Goal: Task Accomplishment & Management: Complete application form

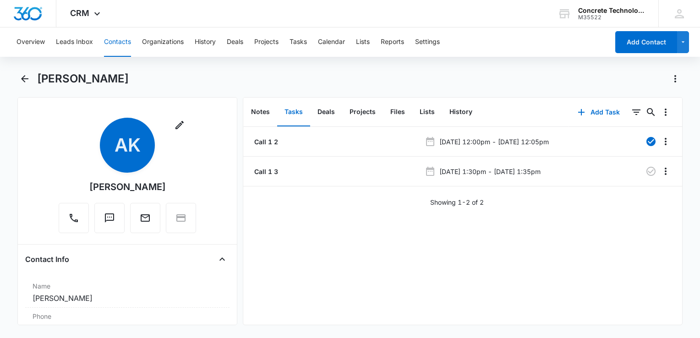
scroll to position [183, 0]
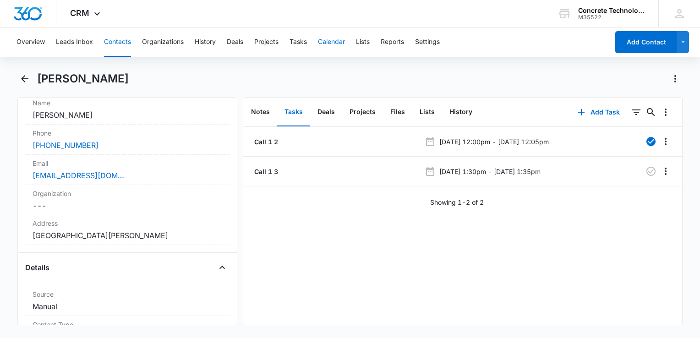
click at [337, 45] on button "Calendar" at bounding box center [331, 41] width 27 height 29
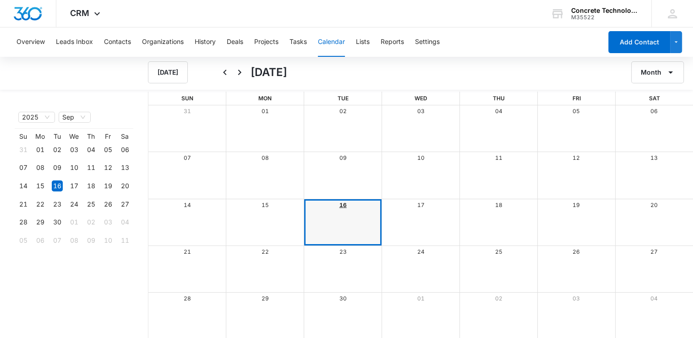
click at [339, 203] on link "16" at bounding box center [342, 205] width 7 height 7
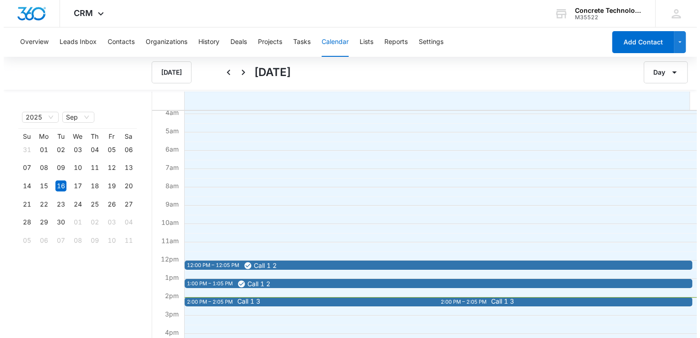
scroll to position [137, 0]
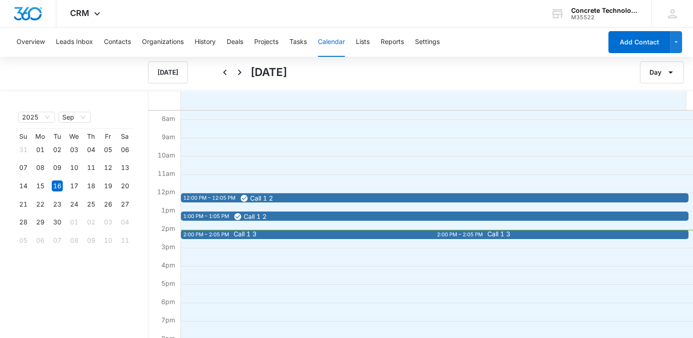
click at [237, 237] on span "Call 1 3" at bounding box center [245, 234] width 23 height 6
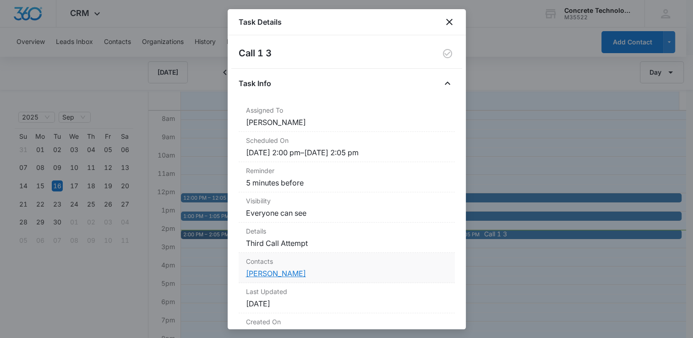
click at [281, 274] on link "Sarah Koelker" at bounding box center [276, 273] width 60 height 9
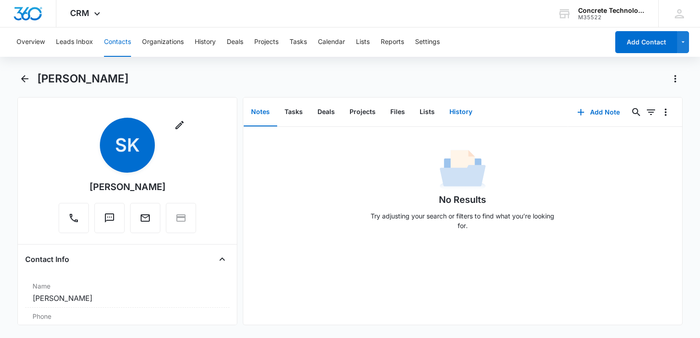
click at [461, 113] on button "History" at bounding box center [461, 112] width 38 height 28
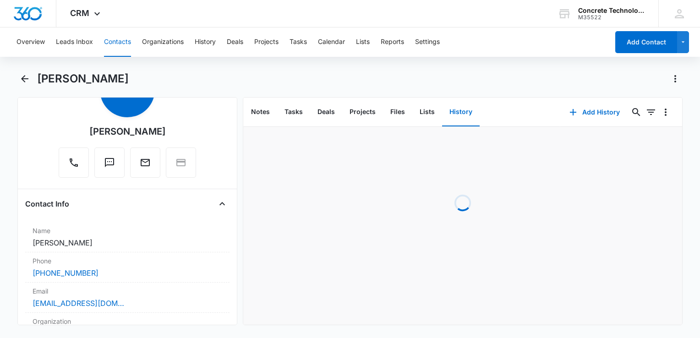
scroll to position [137, 0]
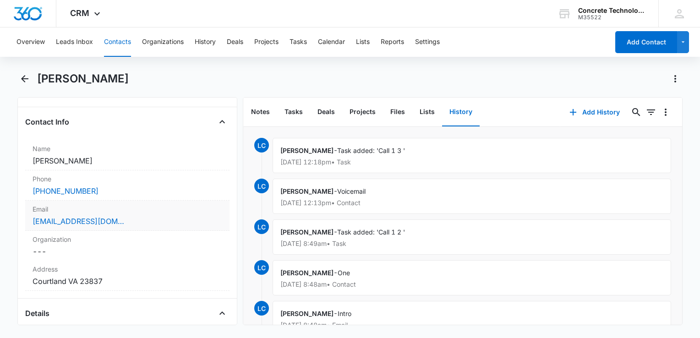
click at [177, 217] on div "pandorasdelight777@gmail.com" at bounding box center [128, 221] width 190 height 11
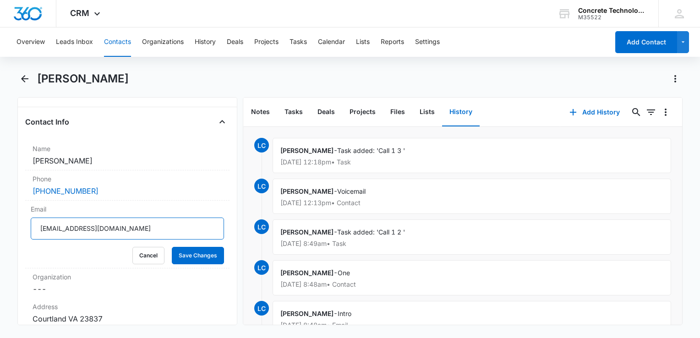
drag, startPoint x: 164, startPoint y: 223, endPoint x: -2, endPoint y: 219, distance: 165.4
click at [0, 219] on html "CRM Apps Reputation Websites Forms CRM Email Social Content Ads Intelligence Fi…" at bounding box center [350, 169] width 700 height 338
click at [584, 116] on button "Add History" at bounding box center [594, 112] width 69 height 22
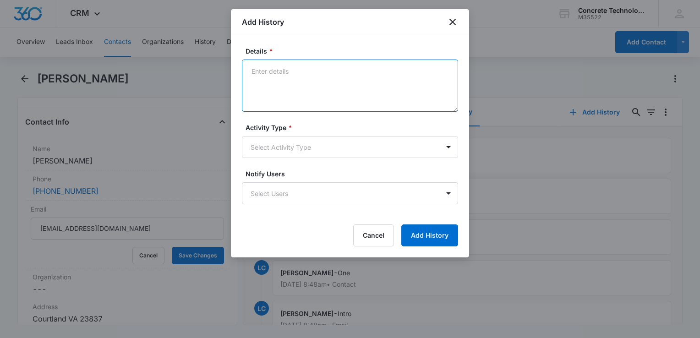
click at [326, 84] on textarea "Details *" at bounding box center [350, 86] width 216 height 52
type textarea "Next Step"
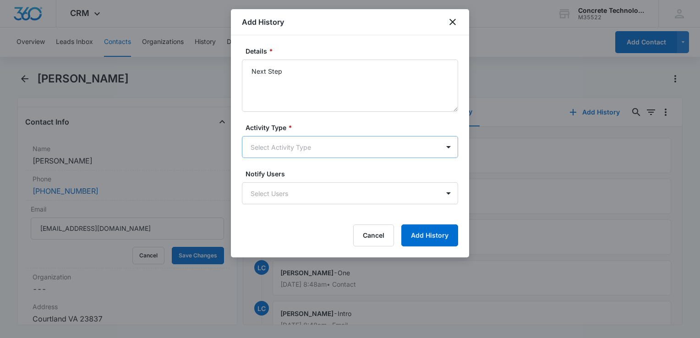
click at [300, 144] on body "CRM Apps Reputation Websites Forms CRM Email Social Content Ads Intelligence Fi…" at bounding box center [350, 169] width 700 height 338
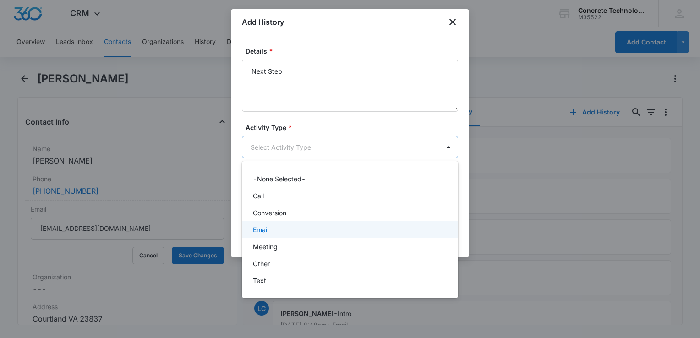
click at [267, 234] on p "Email" at bounding box center [261, 230] width 16 height 10
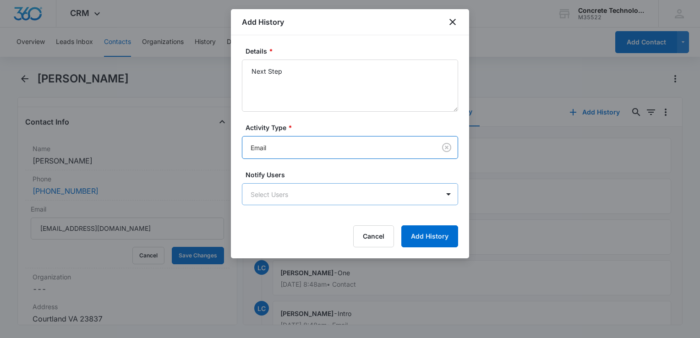
click at [282, 202] on body "CRM Apps Reputation Websites Forms CRM Email Social Content Ads Intelligence Fi…" at bounding box center [350, 169] width 700 height 338
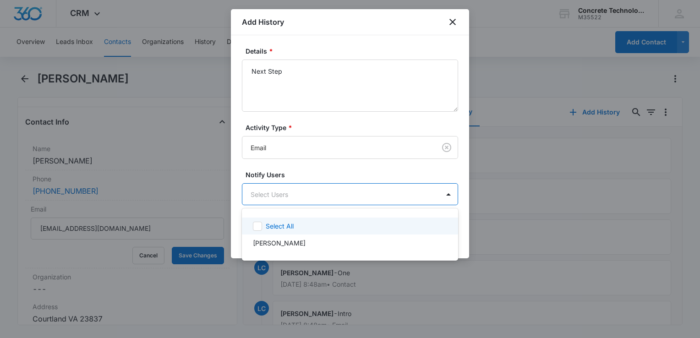
click at [277, 225] on p "Select All" at bounding box center [280, 226] width 28 height 10
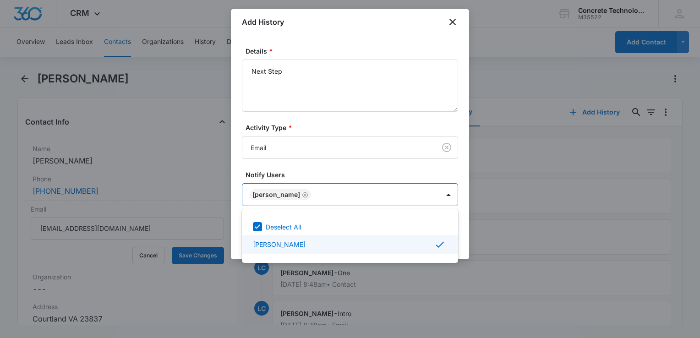
click at [468, 250] on div at bounding box center [350, 169] width 700 height 338
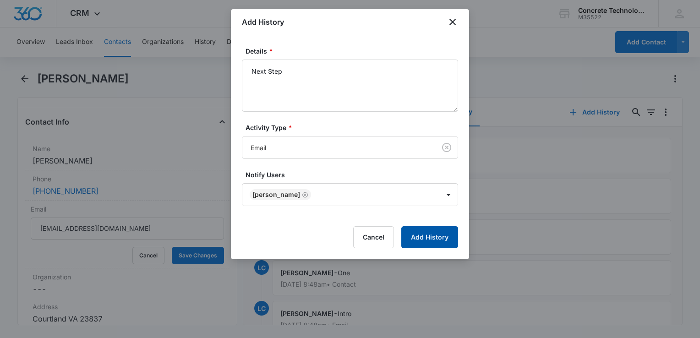
click at [448, 238] on button "Add History" at bounding box center [429, 237] width 57 height 22
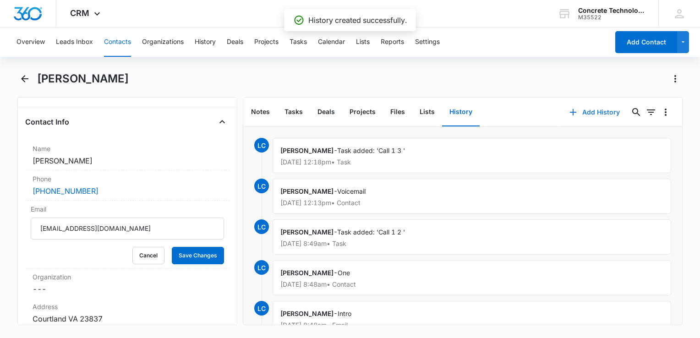
click at [588, 118] on button "Add History" at bounding box center [594, 112] width 69 height 22
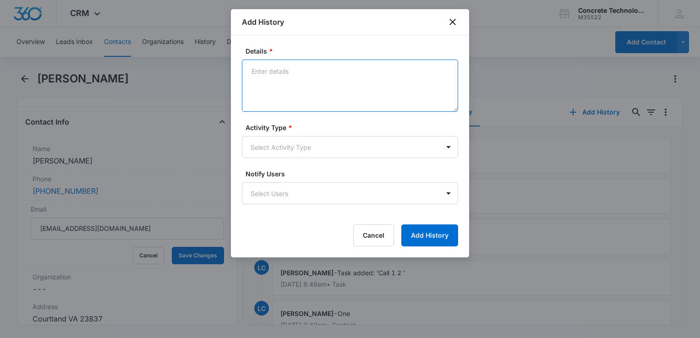
click at [312, 89] on textarea "Details *" at bounding box center [350, 86] width 216 height 52
type textarea "No longer in service"
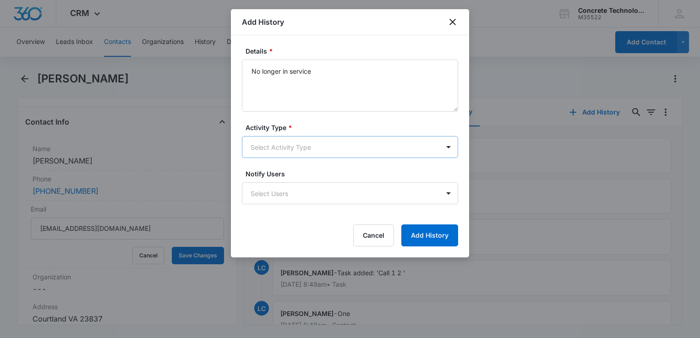
click at [291, 146] on body "CRM Apps Reputation Websites Forms CRM Email Social Content Ads Intelligence Fi…" at bounding box center [350, 169] width 700 height 338
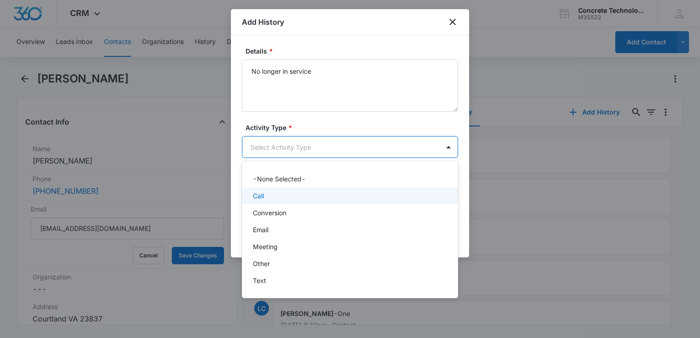
click at [280, 197] on div "Call" at bounding box center [349, 196] width 192 height 10
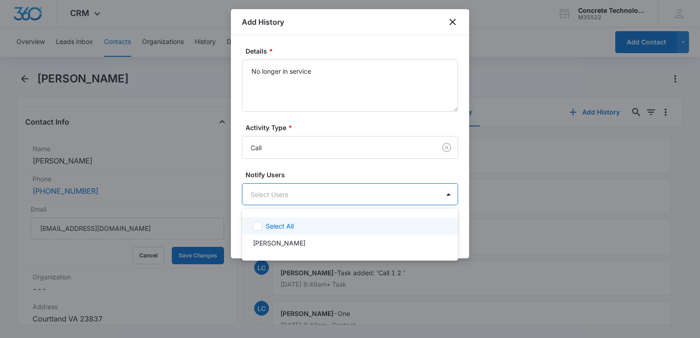
click at [280, 197] on body "CRM Apps Reputation Websites Forms CRM Email Social Content Ads Intelligence Fi…" at bounding box center [350, 169] width 700 height 338
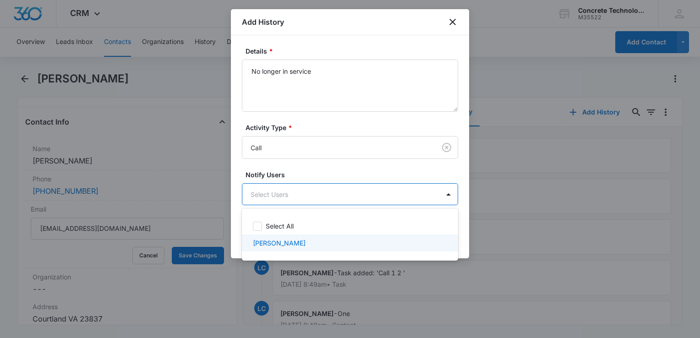
click at [316, 246] on div "[PERSON_NAME]" at bounding box center [349, 243] width 192 height 10
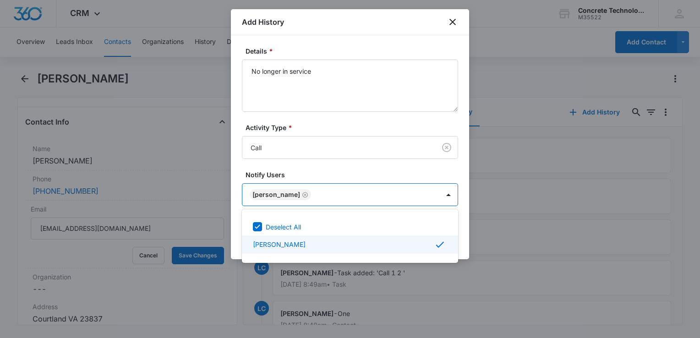
click at [462, 252] on div at bounding box center [350, 169] width 700 height 338
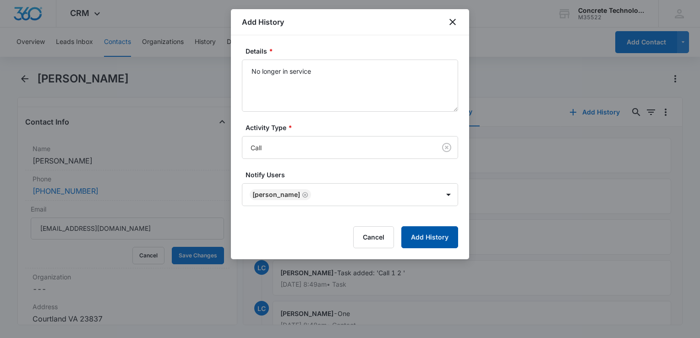
click at [447, 240] on button "Add History" at bounding box center [429, 237] width 57 height 22
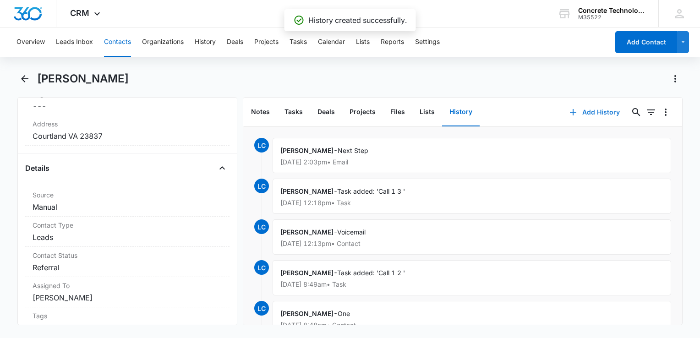
scroll to position [321, 0]
click at [105, 269] on dd "Cancel Save Changes Referral" at bounding box center [128, 267] width 190 height 11
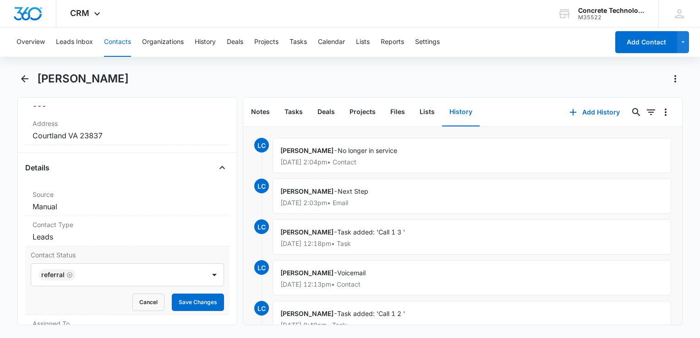
click at [105, 269] on div at bounding box center [135, 274] width 115 height 13
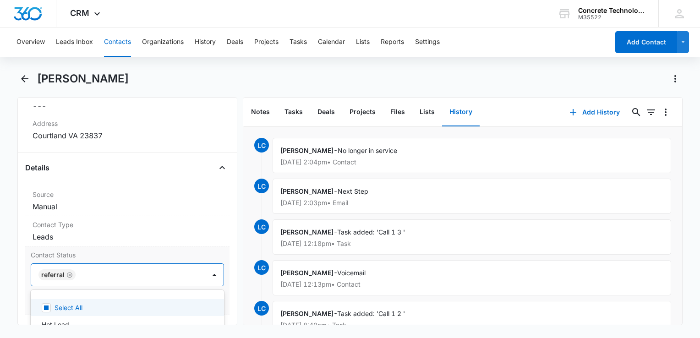
click at [70, 272] on icon "Remove Referral" at bounding box center [69, 274] width 5 height 5
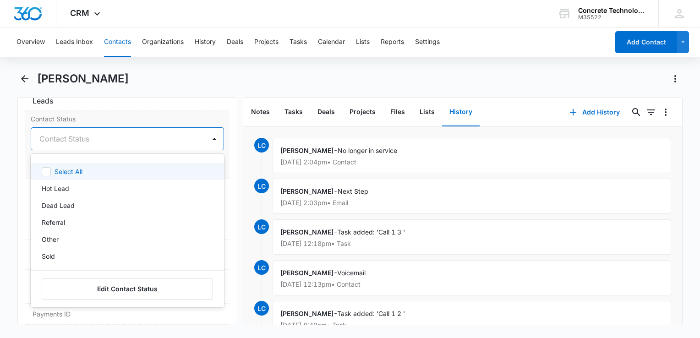
scroll to position [458, 0]
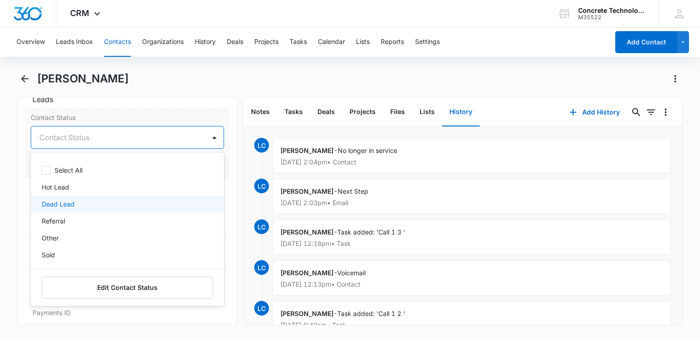
click at [62, 204] on p "Dead Lead" at bounding box center [58, 204] width 33 height 10
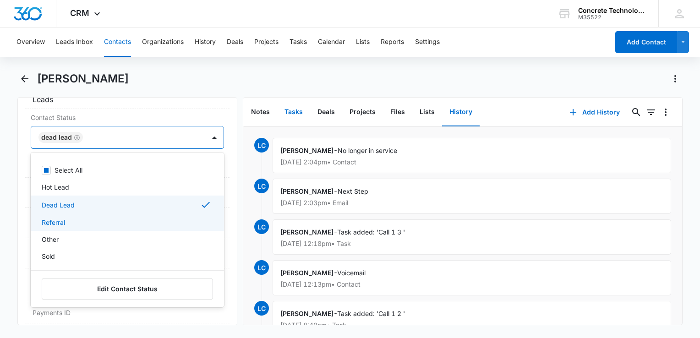
click at [296, 112] on button "Tasks" at bounding box center [293, 112] width 33 height 28
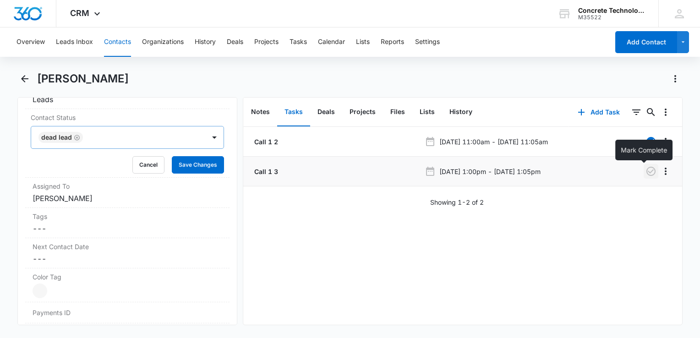
click at [645, 174] on icon "button" at bounding box center [650, 171] width 11 height 11
click at [587, 114] on button "Add Task" at bounding box center [598, 112] width 60 height 22
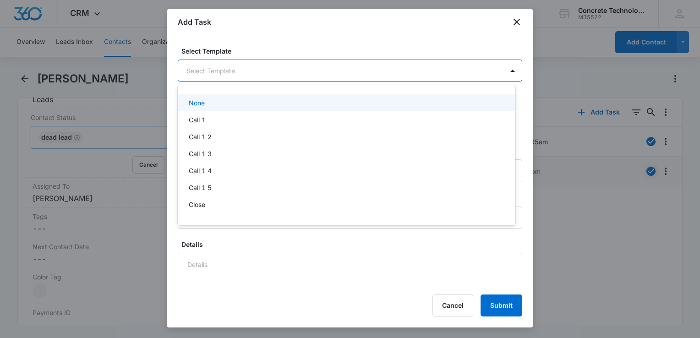
click at [304, 80] on body "CRM Apps Reputation Websites Forms CRM Email Social Content Ads Intelligence Fi…" at bounding box center [350, 169] width 700 height 338
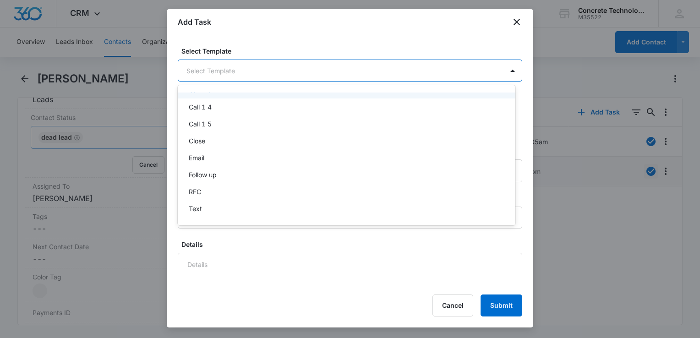
scroll to position [64, 0]
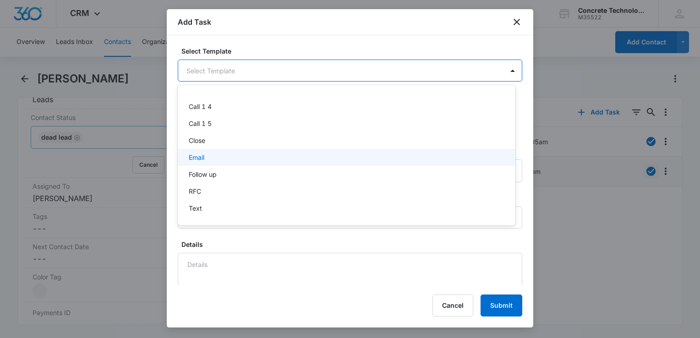
click at [229, 156] on div "Email" at bounding box center [346, 158] width 314 height 10
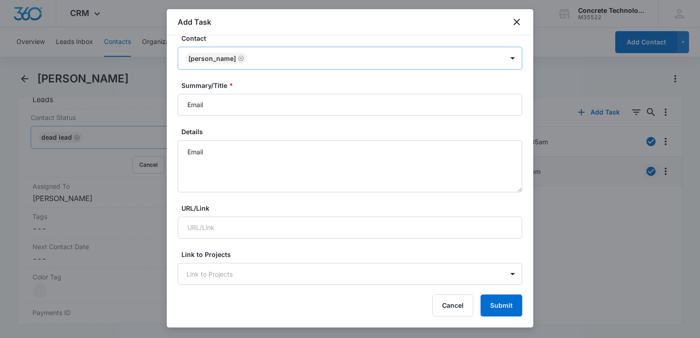
scroll to position [92, 0]
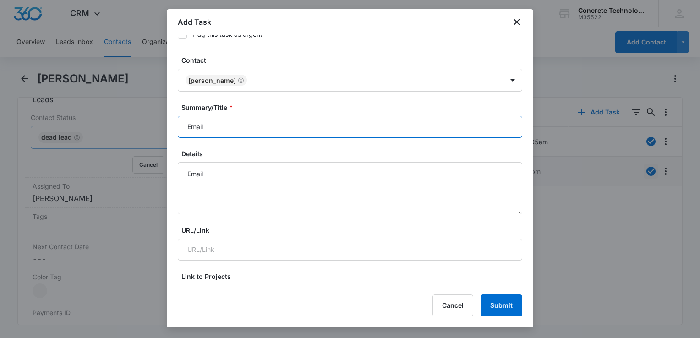
click at [255, 130] on input "Email" at bounding box center [350, 127] width 344 height 22
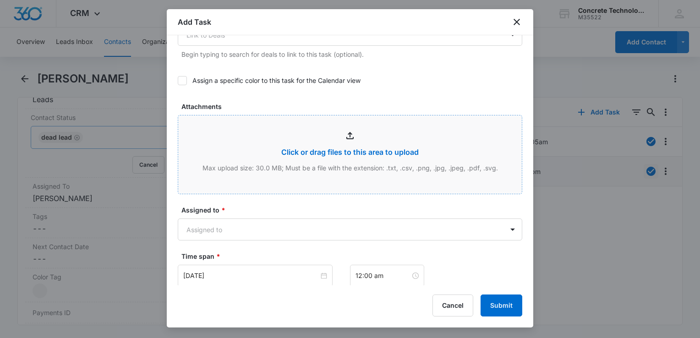
scroll to position [550, 0]
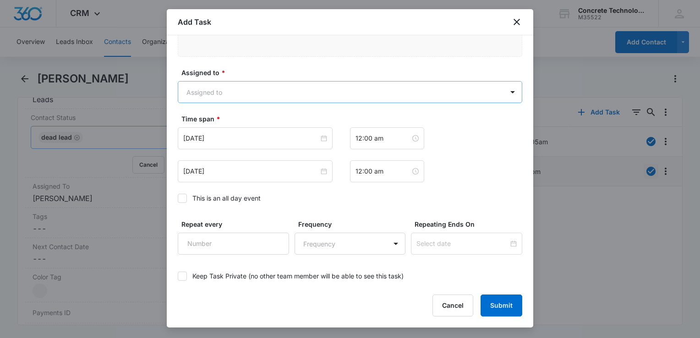
type input "Email"
click at [267, 100] on body "CRM Apps Reputation Websites Forms CRM Email Social Content Ads Intelligence Fi…" at bounding box center [350, 169] width 700 height 338
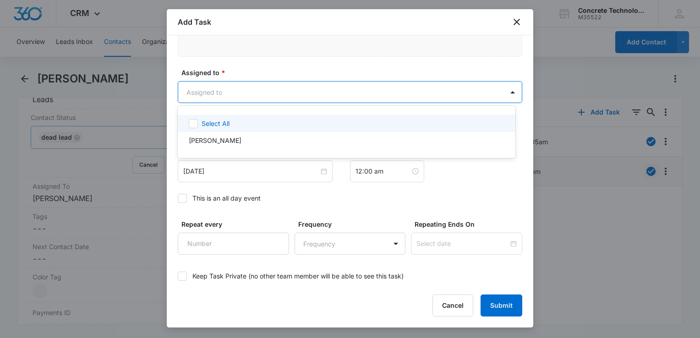
click at [252, 125] on div "Select All" at bounding box center [352, 124] width 301 height 10
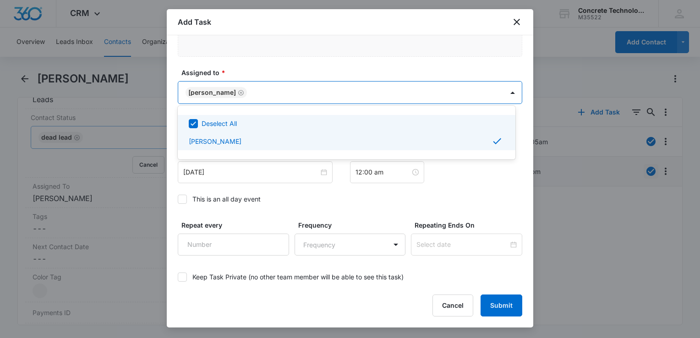
checkbox input "true"
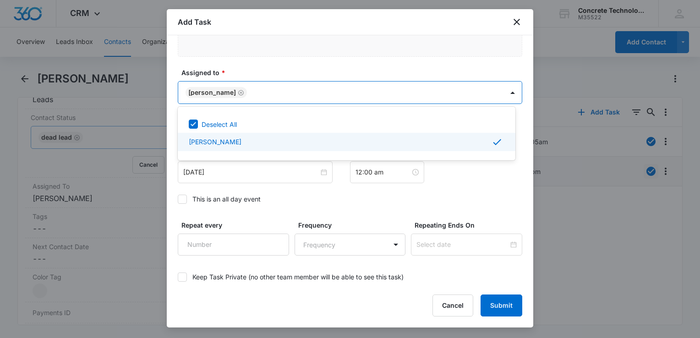
click at [241, 173] on div at bounding box center [350, 169] width 700 height 338
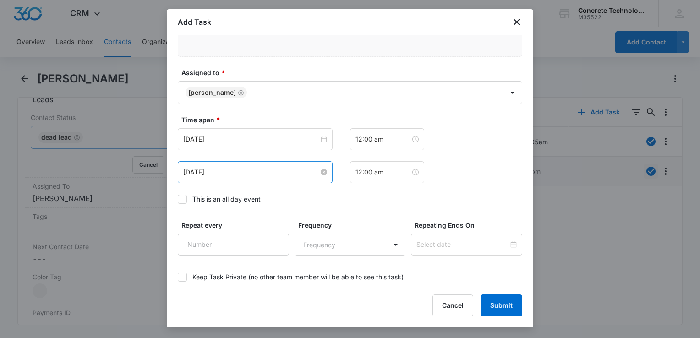
click at [241, 173] on input "Aug 8, 2025" at bounding box center [251, 172] width 136 height 10
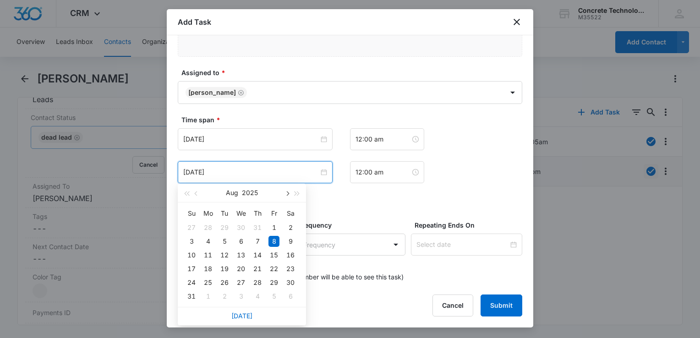
click at [288, 194] on span "button" at bounding box center [286, 193] width 5 height 5
click at [223, 265] on div "23" at bounding box center [224, 268] width 11 height 11
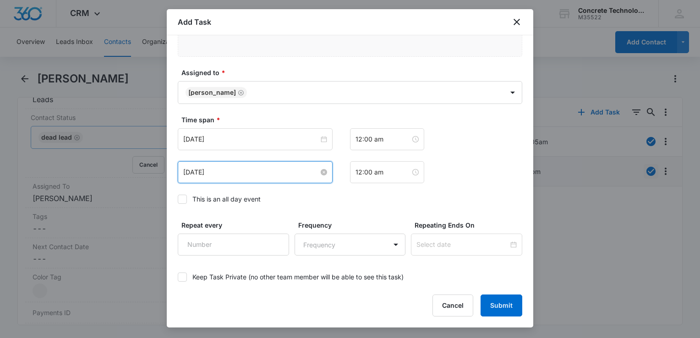
click at [251, 175] on input "Sep 23, 2025" at bounding box center [251, 172] width 136 height 10
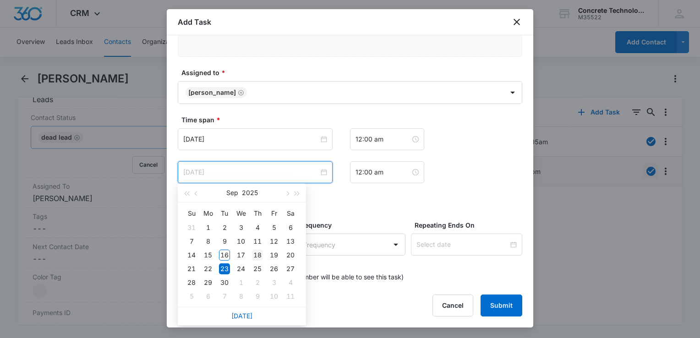
type input "[DATE]"
click at [256, 254] on div "18" at bounding box center [257, 255] width 11 height 11
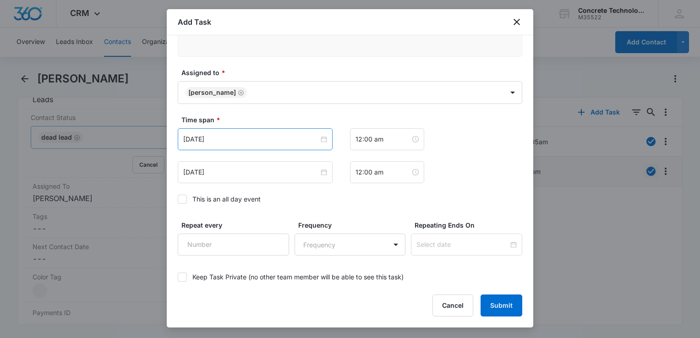
click at [250, 146] on div "Aug 8, 2025" at bounding box center [255, 139] width 155 height 22
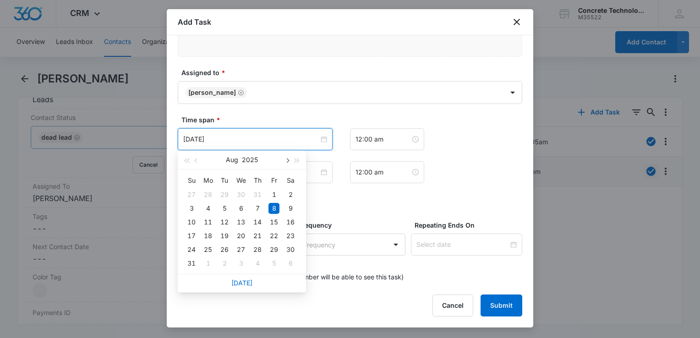
click at [289, 165] on button "button" at bounding box center [287, 160] width 10 height 18
type input "[DATE]"
click at [255, 222] on div "18" at bounding box center [257, 222] width 11 height 11
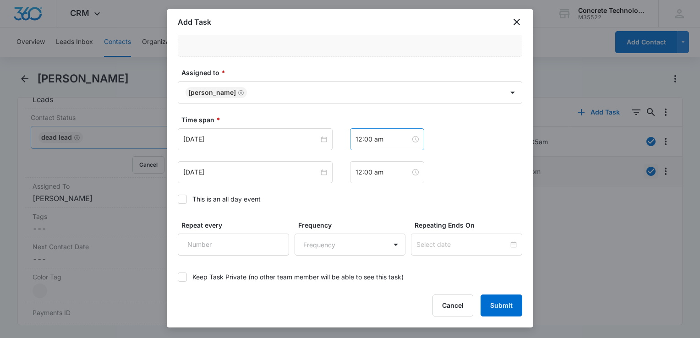
click at [381, 148] on div "12:00 am" at bounding box center [387, 139] width 74 height 22
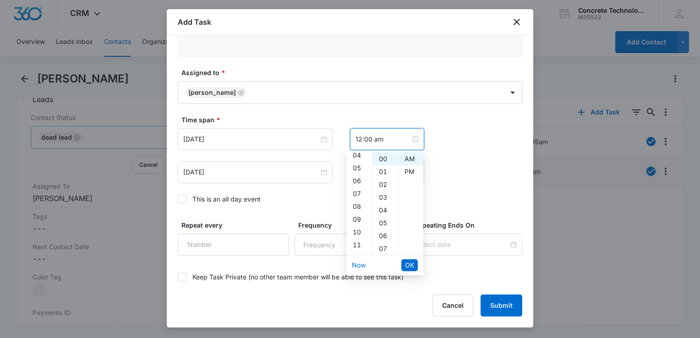
scroll to position [92, 0]
click at [359, 180] on div "09" at bounding box center [359, 182] width 26 height 13
type input "9:00 am"
click at [408, 265] on span "OK" at bounding box center [409, 265] width 9 height 10
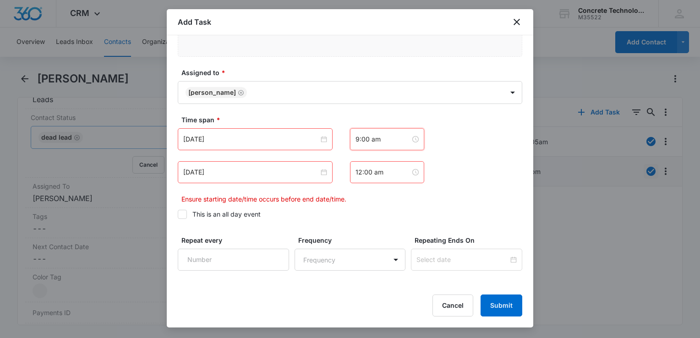
click at [392, 177] on div "12:00 am" at bounding box center [387, 172] width 74 height 22
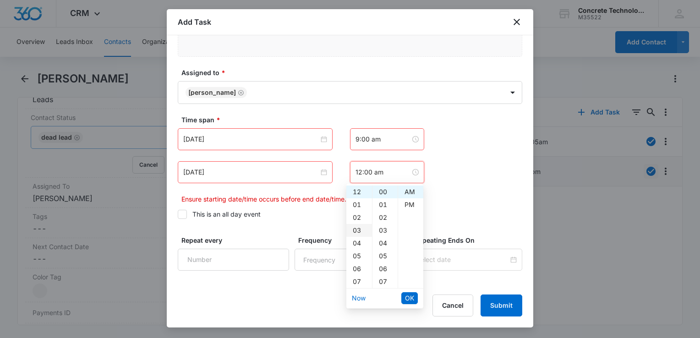
scroll to position [46, 0]
click at [356, 262] on div "09" at bounding box center [359, 261] width 26 height 13
click at [382, 256] on div "05" at bounding box center [384, 256] width 25 height 13
type input "9:05 am"
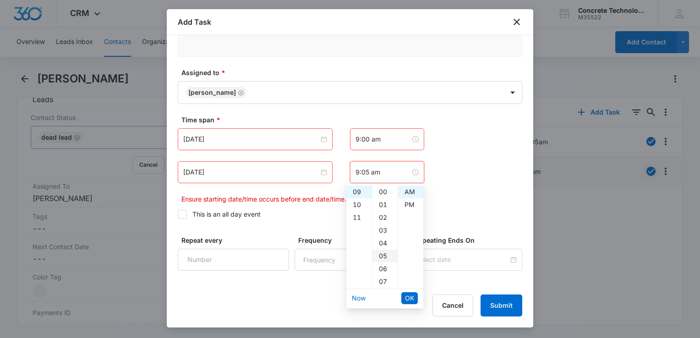
scroll to position [64, 0]
click at [411, 299] on span "OK" at bounding box center [409, 298] width 9 height 10
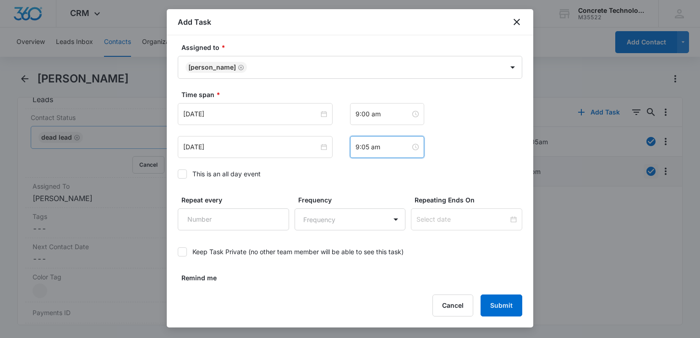
scroll to position [596, 0]
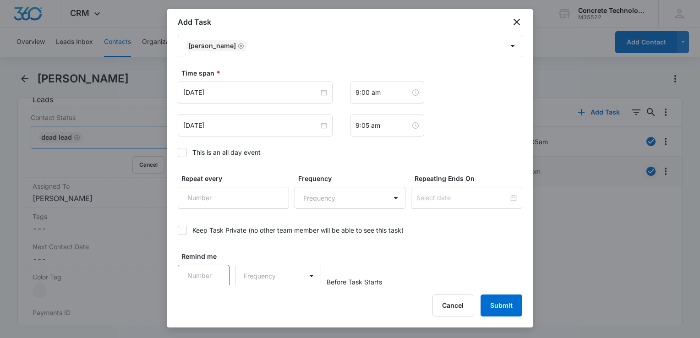
click at [205, 267] on input "Remind me" at bounding box center [204, 276] width 52 height 22
drag, startPoint x: 212, startPoint y: 270, endPoint x: 219, endPoint y: 270, distance: 7.3
click at [212, 270] on input "1" at bounding box center [204, 276] width 52 height 22
click at [220, 270] on input "1" at bounding box center [204, 276] width 52 height 22
click at [218, 270] on input "2" at bounding box center [204, 276] width 52 height 22
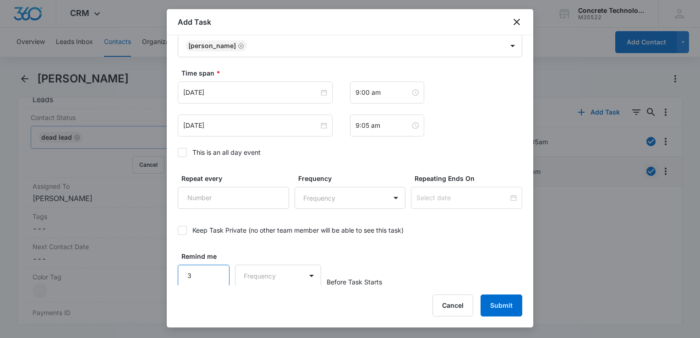
click at [218, 270] on input "3" at bounding box center [204, 276] width 52 height 22
click at [218, 270] on input "4" at bounding box center [204, 276] width 52 height 22
type input "5"
click at [218, 270] on input "5" at bounding box center [204, 276] width 52 height 22
click at [259, 279] on body "CRM Apps Reputation Websites Forms CRM Email Social Content Ads Intelligence Fi…" at bounding box center [350, 169] width 700 height 338
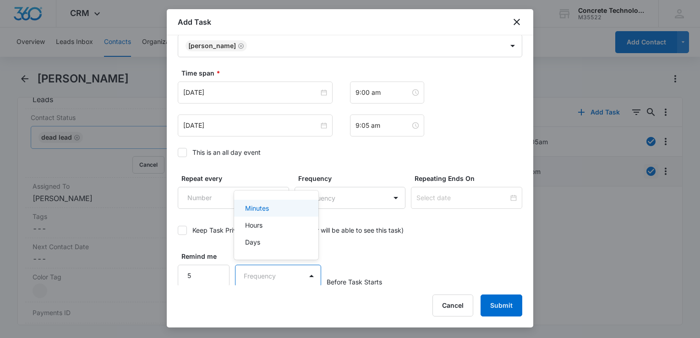
click at [273, 211] on div "Minutes" at bounding box center [275, 208] width 60 height 10
click at [494, 311] on button "Submit" at bounding box center [501, 305] width 42 height 22
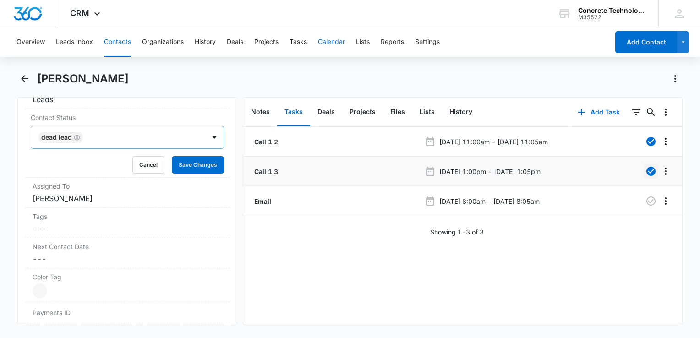
click at [337, 44] on button "Calendar" at bounding box center [331, 41] width 27 height 29
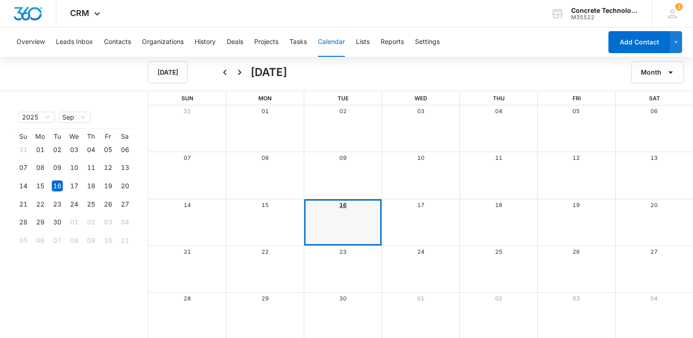
click at [343, 203] on link "16" at bounding box center [342, 205] width 7 height 7
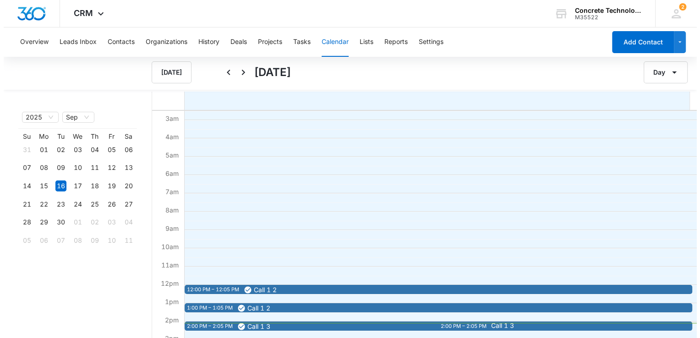
scroll to position [92, 0]
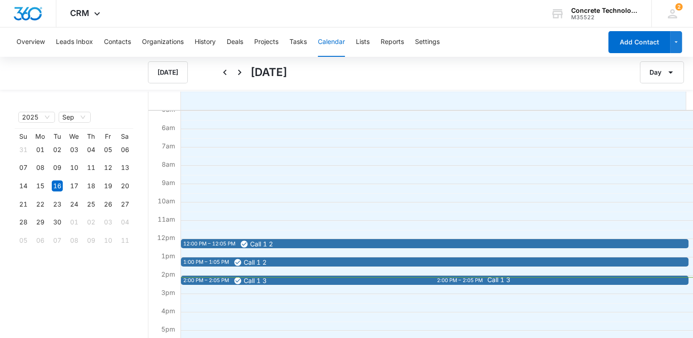
click at [514, 283] on div "Call 1 3" at bounding box center [609, 280] width 249 height 7
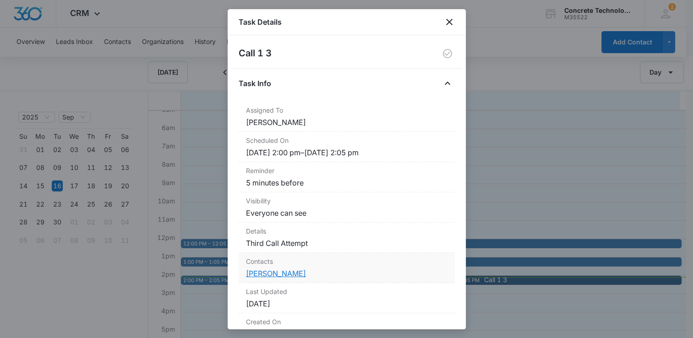
click at [268, 273] on link "[PERSON_NAME]" at bounding box center [276, 273] width 60 height 9
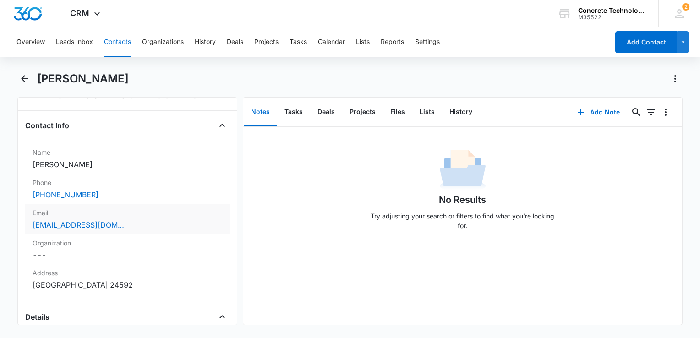
scroll to position [137, 0]
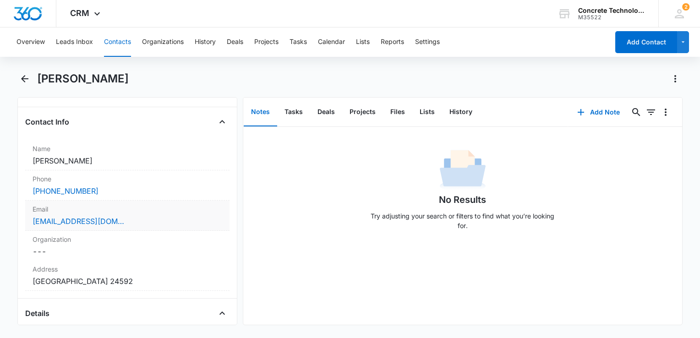
click at [145, 222] on div "[EMAIL_ADDRESS][DOMAIN_NAME]" at bounding box center [128, 221] width 190 height 11
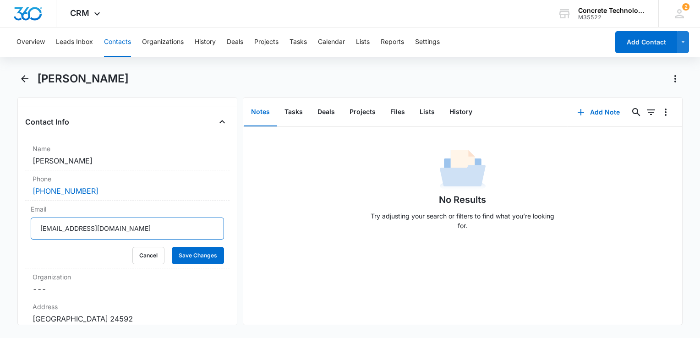
drag, startPoint x: 146, startPoint y: 223, endPoint x: -2, endPoint y: 186, distance: 152.3
click at [0, 186] on html "CRM Apps Reputation Websites Forms CRM Email Social Content Ads Intelligence Fi…" at bounding box center [350, 169] width 700 height 338
click at [462, 114] on button "History" at bounding box center [461, 112] width 38 height 28
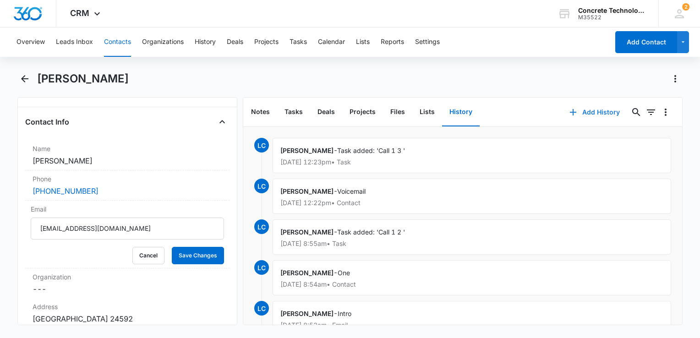
click at [578, 114] on button "Add History" at bounding box center [594, 112] width 69 height 22
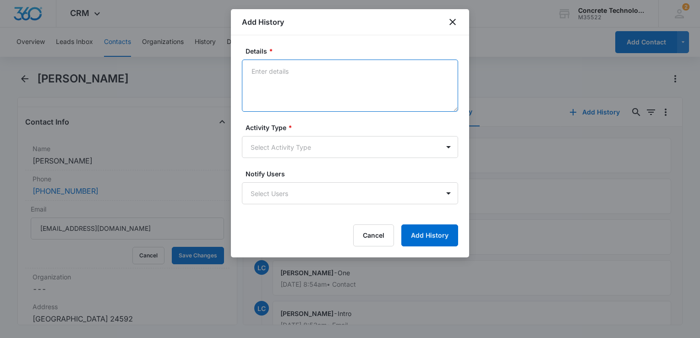
click at [297, 73] on textarea "Details *" at bounding box center [350, 86] width 216 height 52
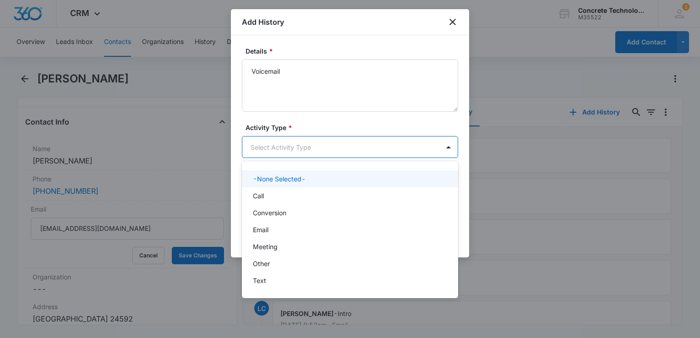
click at [300, 145] on body "CRM Apps Reputation Websites Forms CRM Email Social Content Ads Intelligence Fi…" at bounding box center [350, 169] width 700 height 338
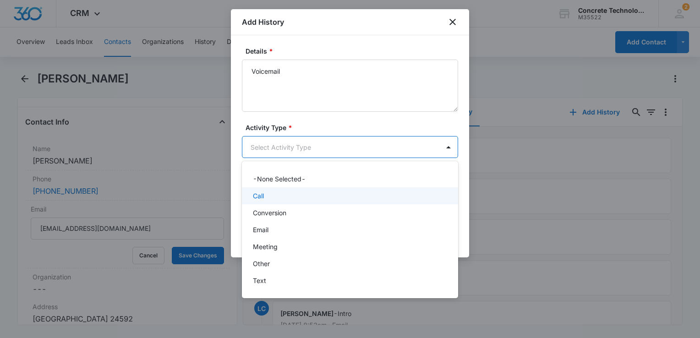
click at [281, 195] on div "Call" at bounding box center [349, 196] width 192 height 10
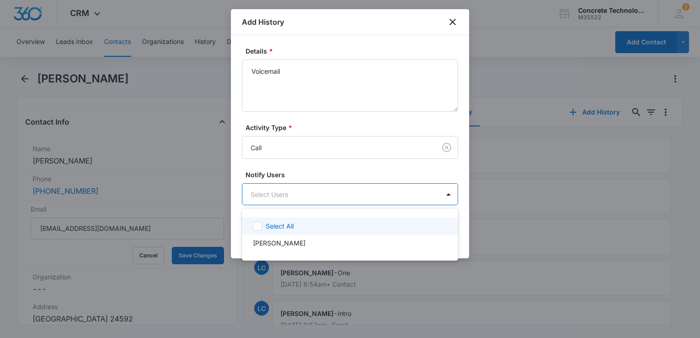
click at [289, 185] on body "CRM Apps Reputation Websites Forms CRM Email Social Content Ads Intelligence Fi…" at bounding box center [350, 169] width 700 height 338
drag, startPoint x: 316, startPoint y: 73, endPoint x: 160, endPoint y: 64, distance: 156.9
click at [137, 52] on div at bounding box center [350, 169] width 700 height 338
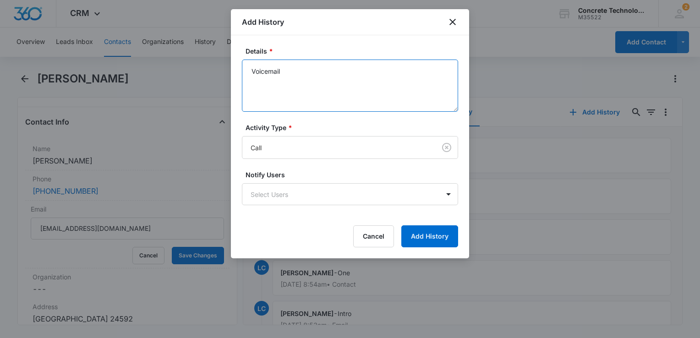
drag, startPoint x: 294, startPoint y: 75, endPoint x: 154, endPoint y: 72, distance: 139.3
click at [154, 72] on body "CRM Apps Reputation Websites Forms CRM Email Social Content Ads Intelligence Fi…" at bounding box center [350, 169] width 700 height 338
type textarea "Mailbox full"
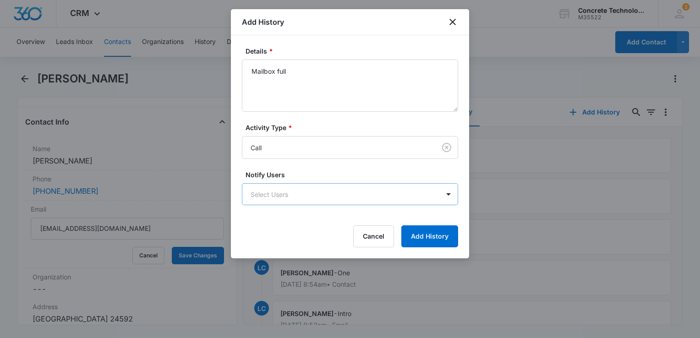
click at [279, 197] on body "CRM Apps Reputation Websites Forms CRM Email Social Content Ads Intelligence Fi…" at bounding box center [350, 169] width 700 height 338
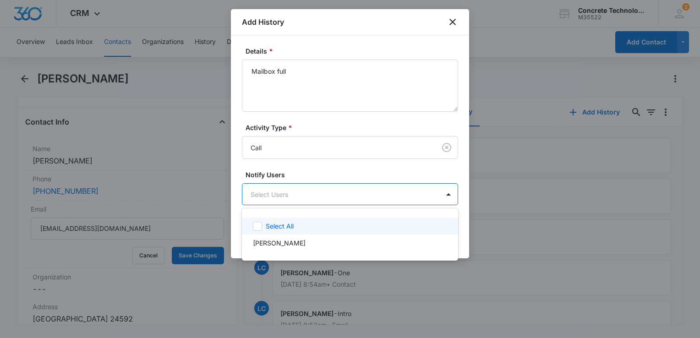
click at [278, 230] on p "Select All" at bounding box center [280, 226] width 28 height 10
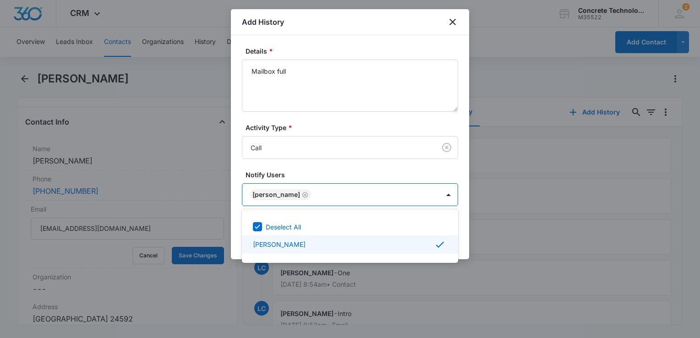
click at [462, 237] on div at bounding box center [350, 169] width 700 height 338
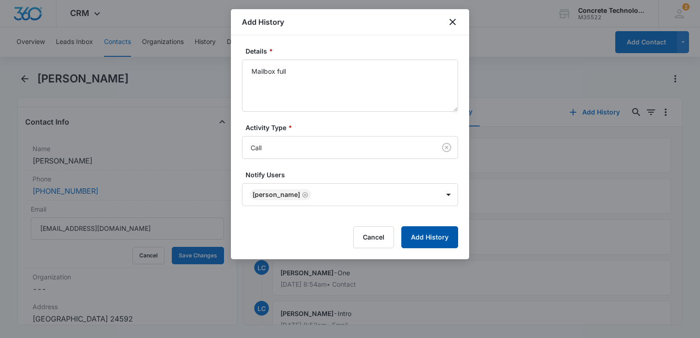
click at [442, 239] on button "Add History" at bounding box center [429, 237] width 57 height 22
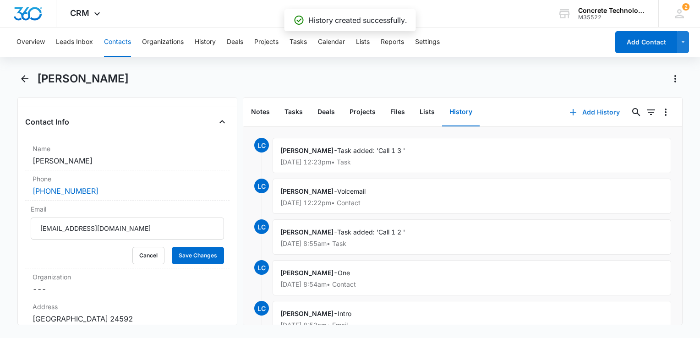
click at [583, 109] on button "Add History" at bounding box center [594, 112] width 69 height 22
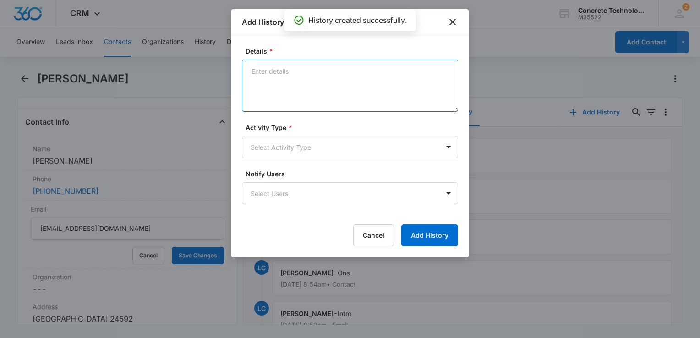
click at [293, 89] on textarea "Details *" at bounding box center [350, 86] width 216 height 52
type textarea "Next step"
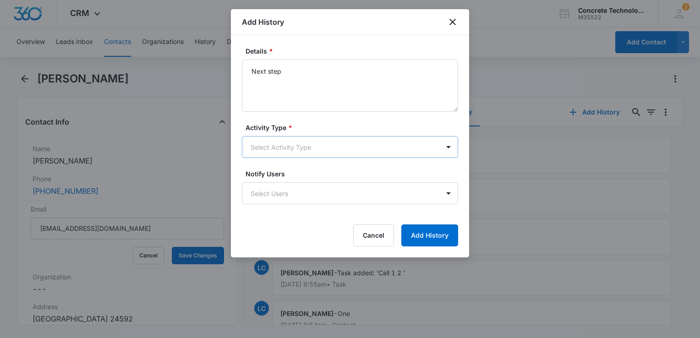
click at [290, 152] on body "CRM Apps Reputation Websites Forms CRM Email Social Content Ads Intelligence Fi…" at bounding box center [350, 169] width 700 height 338
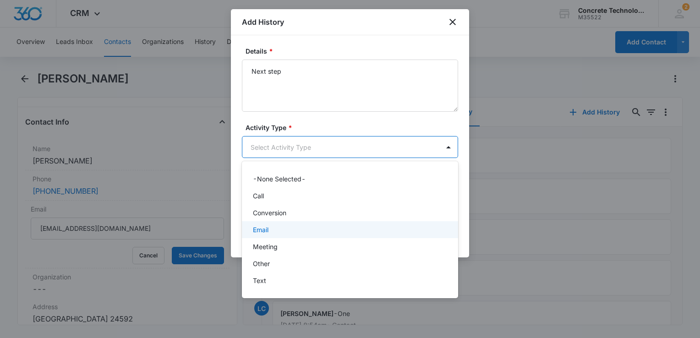
click at [275, 234] on div "Email" at bounding box center [350, 229] width 216 height 17
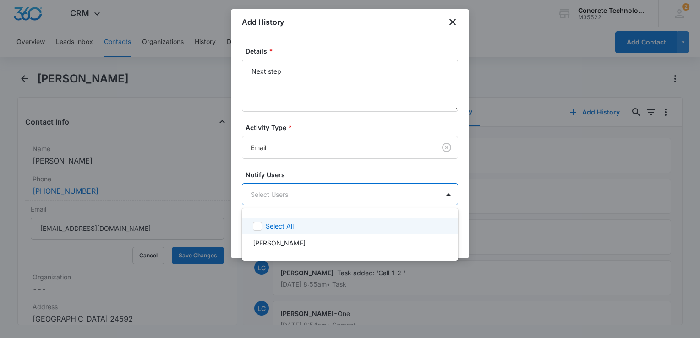
click at [284, 196] on body "CRM Apps Reputation Websites Forms CRM Email Social Content Ads Intelligence Fi…" at bounding box center [350, 169] width 700 height 338
click at [281, 224] on p "Select All" at bounding box center [280, 226] width 28 height 10
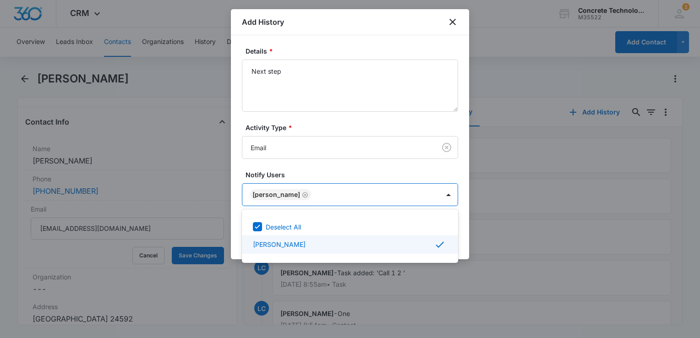
click at [459, 243] on div at bounding box center [350, 169] width 700 height 338
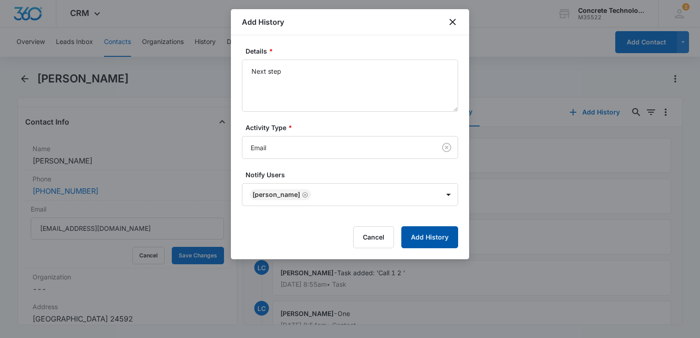
click at [439, 242] on button "Add History" at bounding box center [429, 237] width 57 height 22
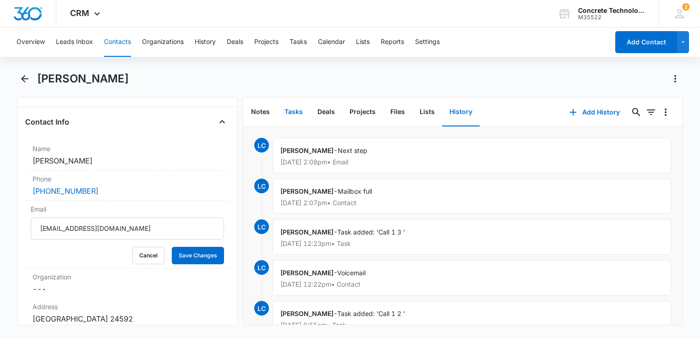
click at [292, 113] on button "Tasks" at bounding box center [293, 112] width 33 height 28
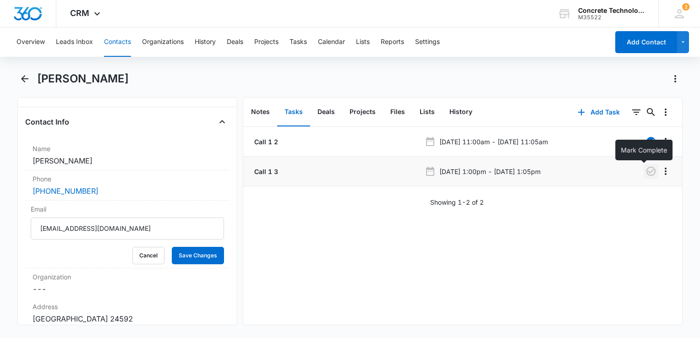
click at [645, 171] on icon "button" at bounding box center [650, 171] width 11 height 11
click at [591, 115] on button "Add Task" at bounding box center [598, 112] width 60 height 22
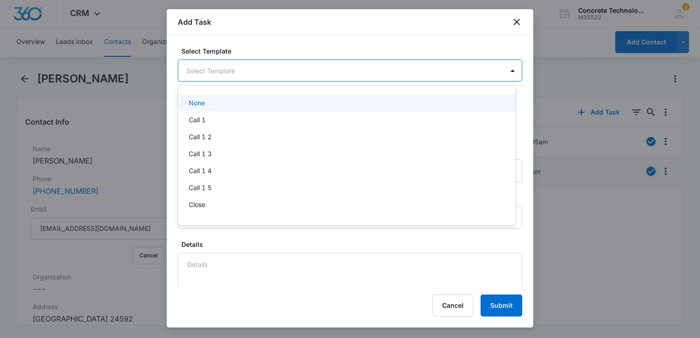
click at [260, 77] on body "CRM Apps Reputation Websites Forms CRM Email Social Content Ads Intelligence Fi…" at bounding box center [350, 169] width 700 height 338
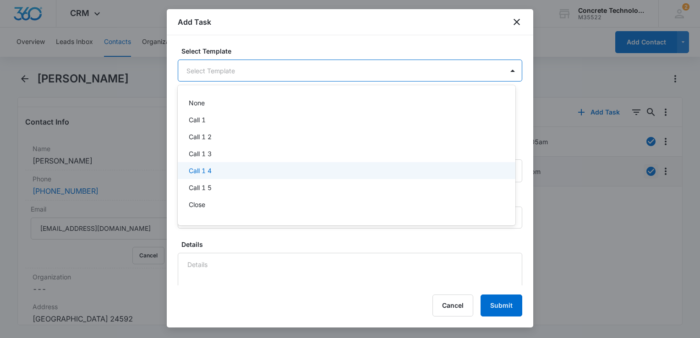
click at [235, 168] on div "Call 1 4" at bounding box center [346, 171] width 314 height 10
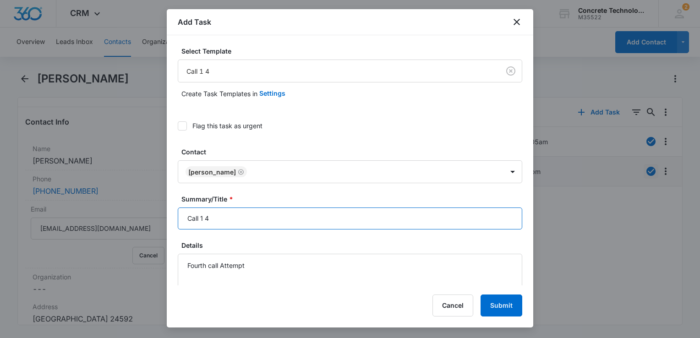
click at [265, 217] on input "Call 1 4" at bounding box center [350, 218] width 344 height 22
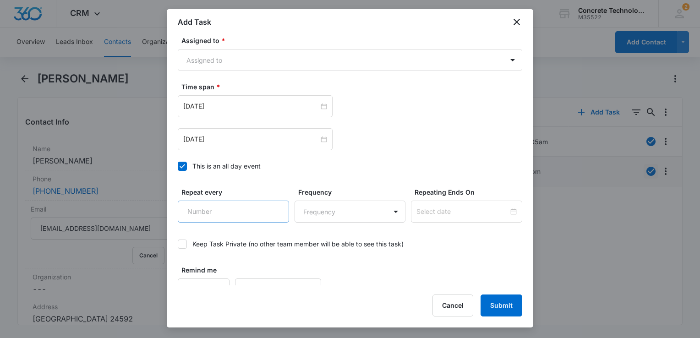
scroll to position [655, 0]
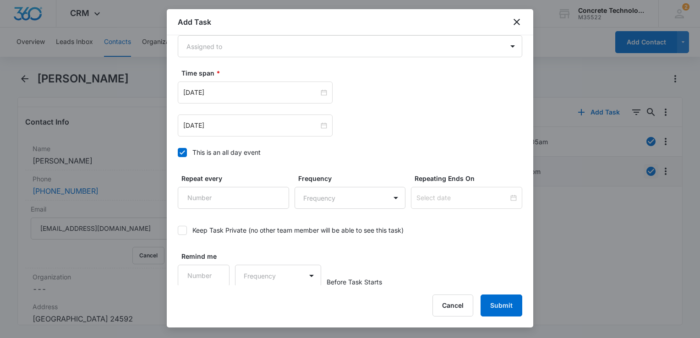
type input "Call 1 4"
click at [185, 152] on icon at bounding box center [182, 152] width 8 height 8
click at [178, 153] on input "This is an all day event" at bounding box center [178, 153] width 0 height 0
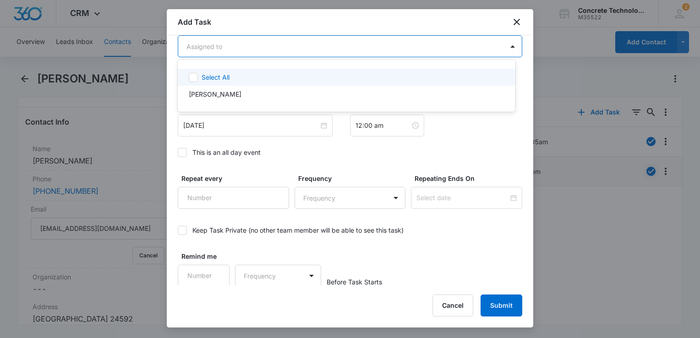
click at [253, 49] on body "CRM Apps Reputation Websites Forms CRM Email Social Content Ads Intelligence Fi…" at bounding box center [350, 169] width 700 height 338
click at [241, 93] on div "[PERSON_NAME]" at bounding box center [346, 94] width 314 height 10
checkbox input "true"
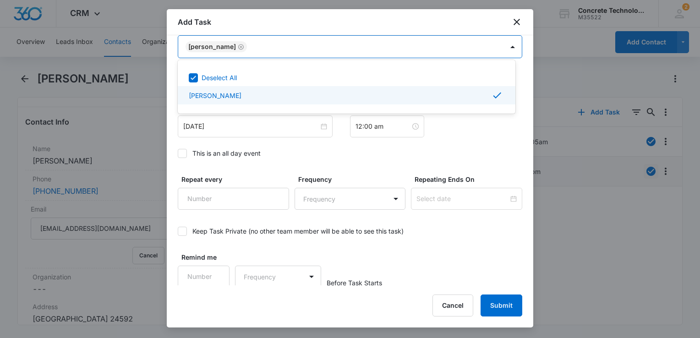
scroll to position [655, 0]
click at [238, 130] on div at bounding box center [350, 169] width 700 height 338
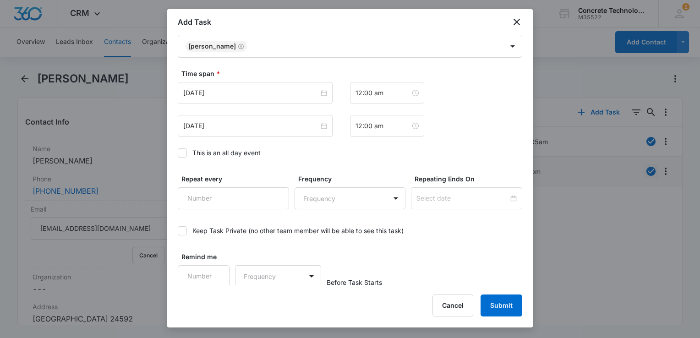
click at [238, 130] on div "[DATE]" at bounding box center [255, 126] width 155 height 22
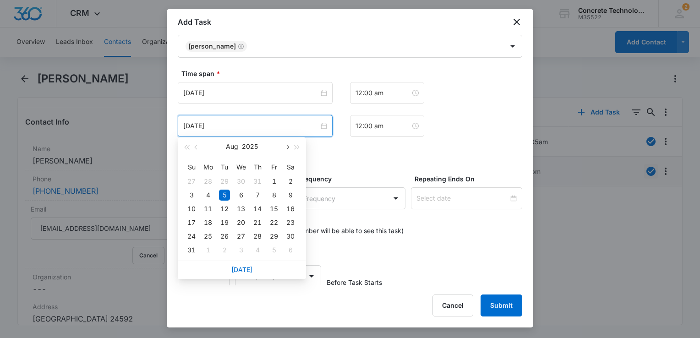
click at [290, 148] on button "button" at bounding box center [287, 146] width 10 height 18
type input "[DATE]"
click at [260, 206] on div "18" at bounding box center [257, 208] width 11 height 11
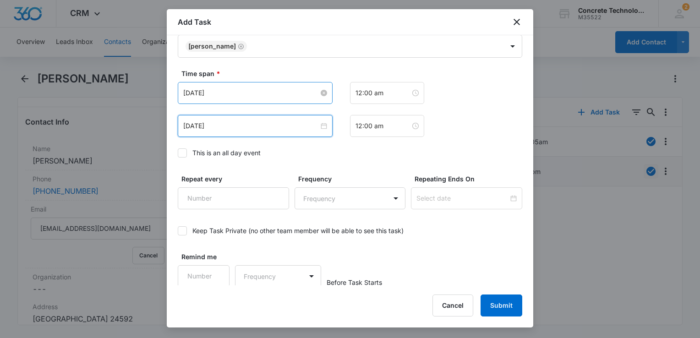
click at [278, 88] on input "[DATE]" at bounding box center [251, 93] width 136 height 10
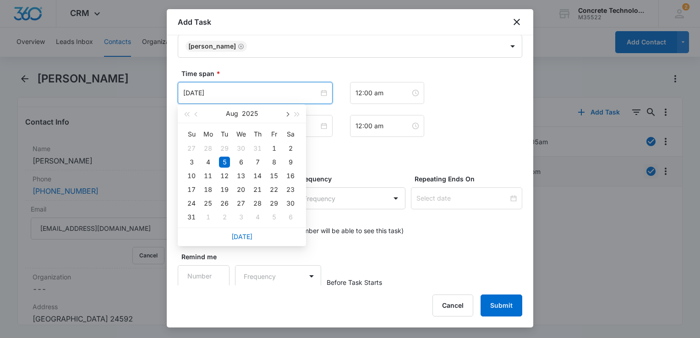
click at [286, 109] on button "button" at bounding box center [287, 113] width 10 height 18
type input "[DATE]"
click at [257, 177] on div "18" at bounding box center [257, 175] width 11 height 11
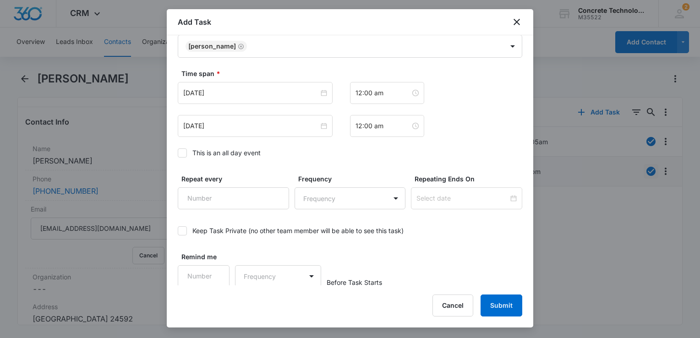
click at [382, 107] on div "[DATE] [DATE] Su Mo Tu We Th Fr Sa 31 1 2 3 4 5 6 7 8 9 10 11 12 13 14 15 16 17…" at bounding box center [350, 109] width 344 height 55
click at [385, 98] on div "12:00 am" at bounding box center [387, 93] width 74 height 22
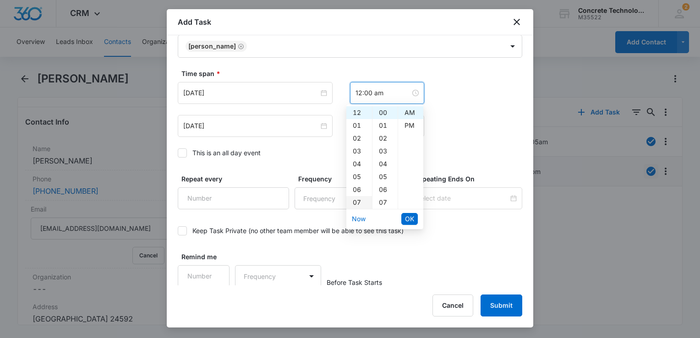
scroll to position [46, 0]
click at [359, 193] on div "10" at bounding box center [359, 195] width 26 height 13
type input "10:00 am"
click at [408, 217] on span "OK" at bounding box center [409, 219] width 9 height 10
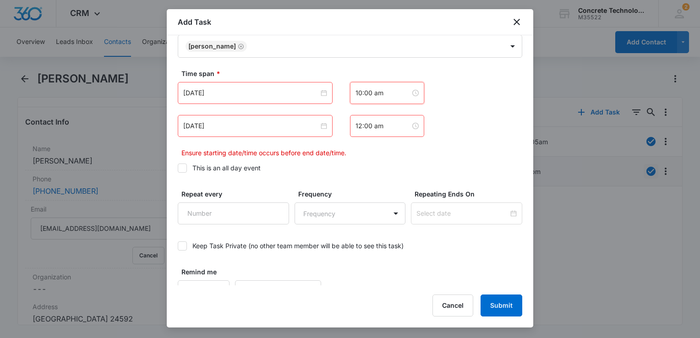
click at [386, 118] on div "12:00 am" at bounding box center [387, 126] width 74 height 22
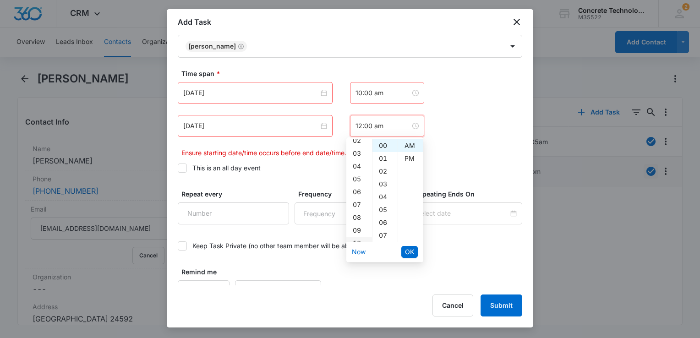
scroll to position [92, 0]
click at [359, 185] on div "10" at bounding box center [359, 182] width 26 height 13
click at [386, 206] on div "05" at bounding box center [384, 209] width 25 height 13
type input "10:05 am"
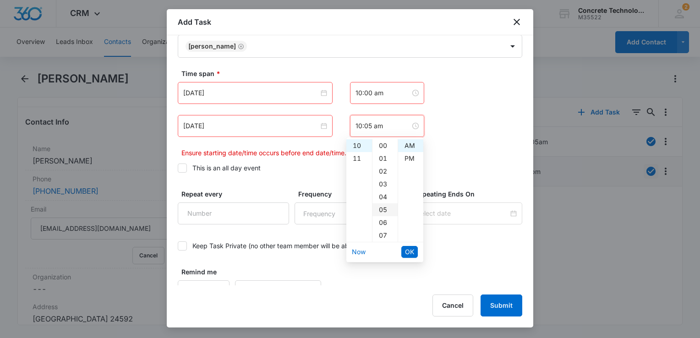
scroll to position [64, 0]
click at [413, 248] on span "OK" at bounding box center [409, 252] width 9 height 10
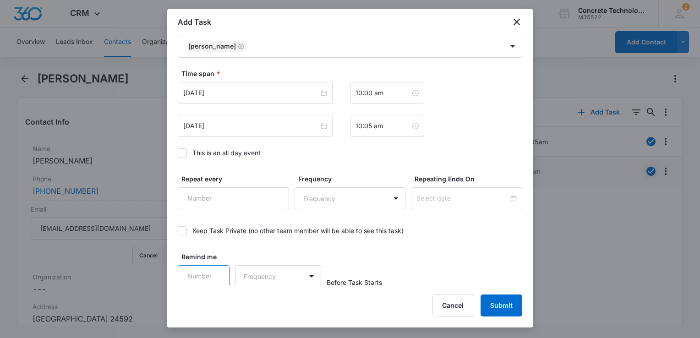
click at [201, 276] on input "Remind me" at bounding box center [204, 276] width 52 height 22
click at [218, 269] on input "1" at bounding box center [204, 276] width 52 height 22
click at [218, 269] on input "2" at bounding box center [204, 276] width 52 height 22
click at [218, 269] on input "3" at bounding box center [204, 276] width 52 height 22
click at [218, 269] on input "4" at bounding box center [204, 276] width 52 height 22
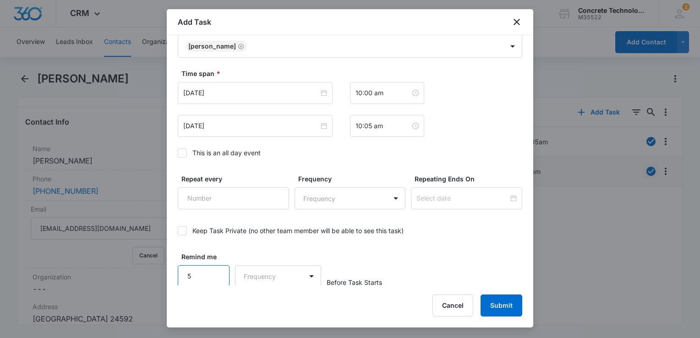
type input "5"
click at [218, 269] on input "5" at bounding box center [204, 276] width 52 height 22
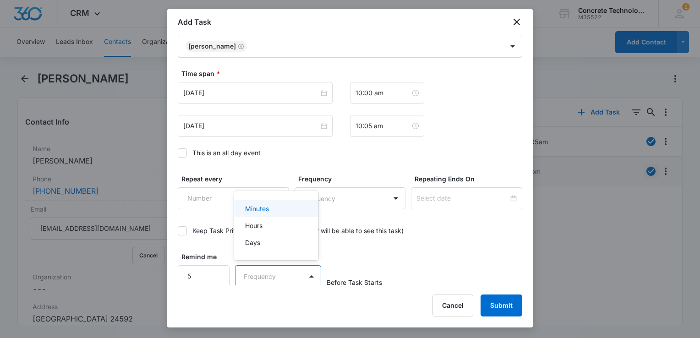
click at [249, 271] on body "CRM Apps Reputation Websites Forms CRM Email Social Content Ads Intelligence Fi…" at bounding box center [350, 169] width 700 height 338
click at [260, 207] on p "Minutes" at bounding box center [257, 209] width 24 height 10
click at [499, 307] on button "Submit" at bounding box center [501, 305] width 42 height 22
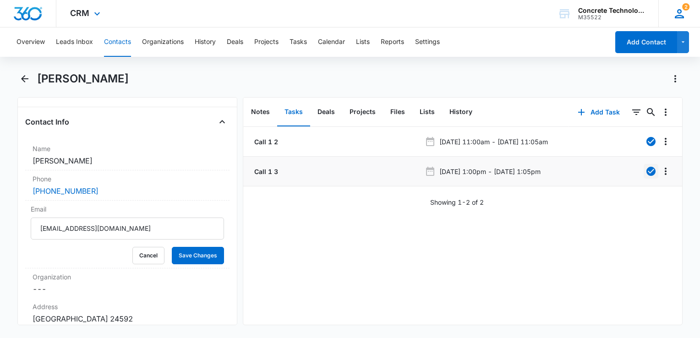
click at [665, 14] on div "2 LC [PERSON_NAME] [EMAIL_ADDRESS][DOMAIN_NAME] My Profile 2 Notifications Supp…" at bounding box center [679, 13] width 42 height 27
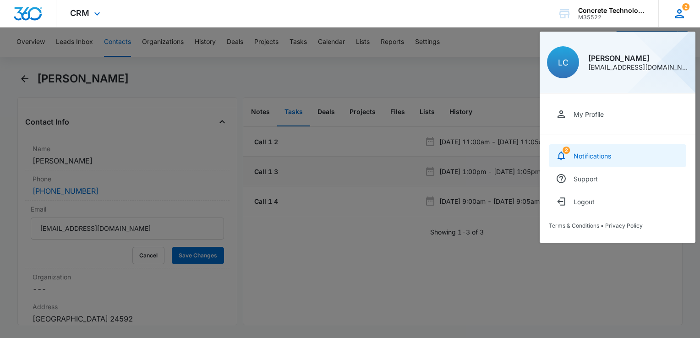
click at [593, 158] on div "Notifications" at bounding box center [592, 156] width 38 height 8
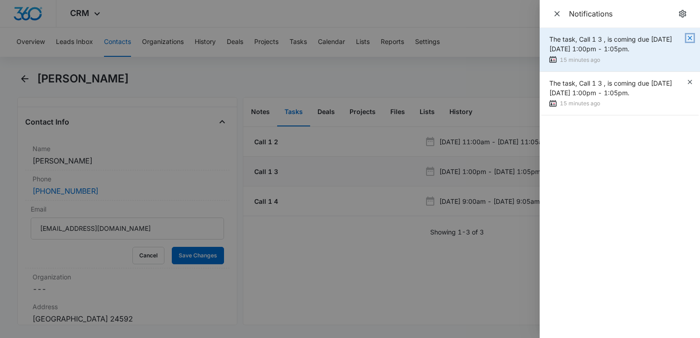
click at [687, 34] on icon "button" at bounding box center [689, 37] width 7 height 7
click at [689, 38] on icon "button" at bounding box center [689, 38] width 4 height 4
